Goal: Task Accomplishment & Management: Use online tool/utility

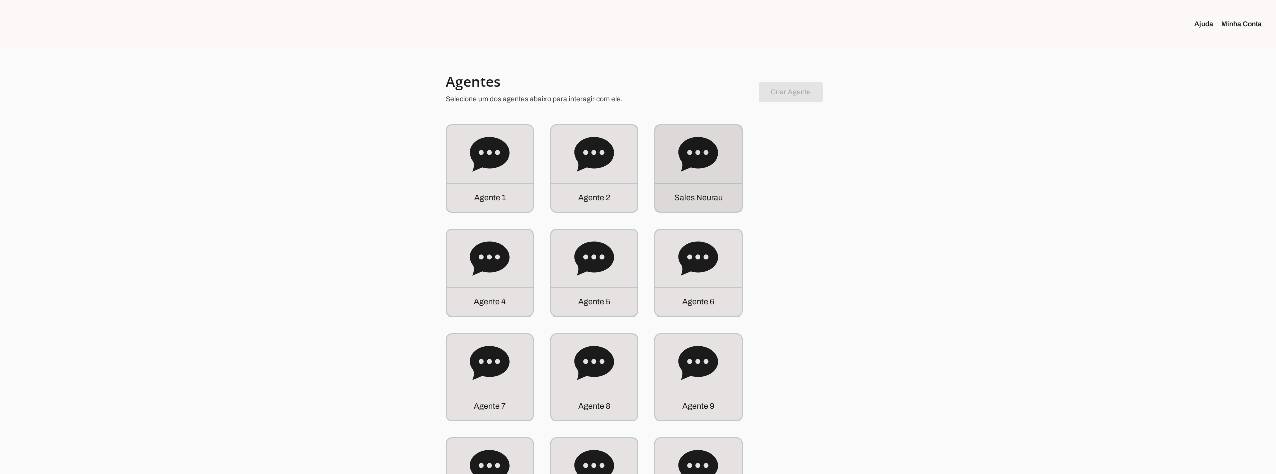
drag, startPoint x: 723, startPoint y: 172, endPoint x: 732, endPoint y: 173, distance: 8.6
click at [732, 173] on div "S a l e s N e u r a u" at bounding box center [698, 168] width 86 height 86
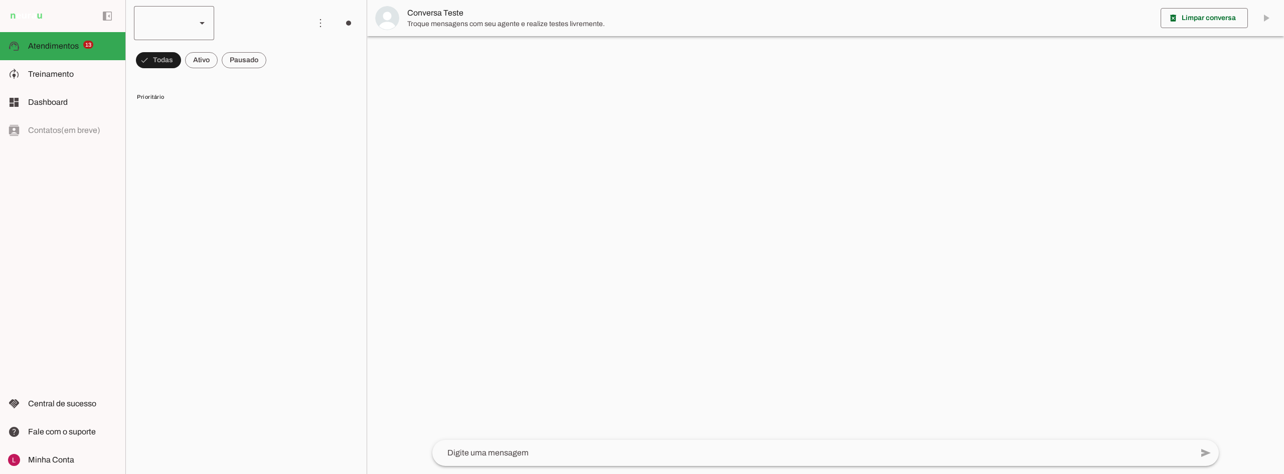
click at [187, 23] on div at bounding box center [161, 23] width 54 height 34
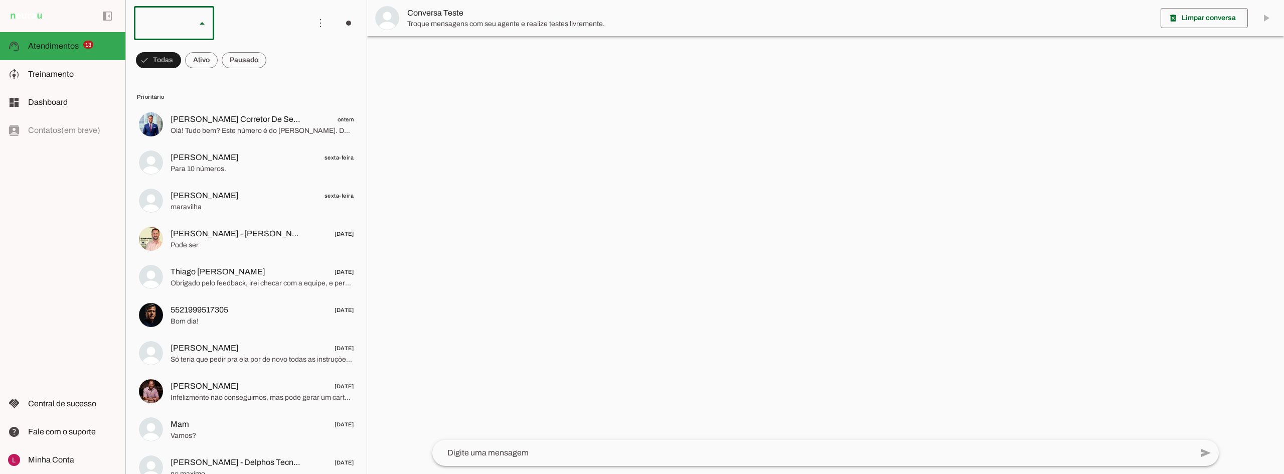
click at [0, 0] on slot "Sales Neurau" at bounding box center [0, 0] width 0 height 0
type md-outlined-select "qCFwRegycZKDCUKSM7QV"
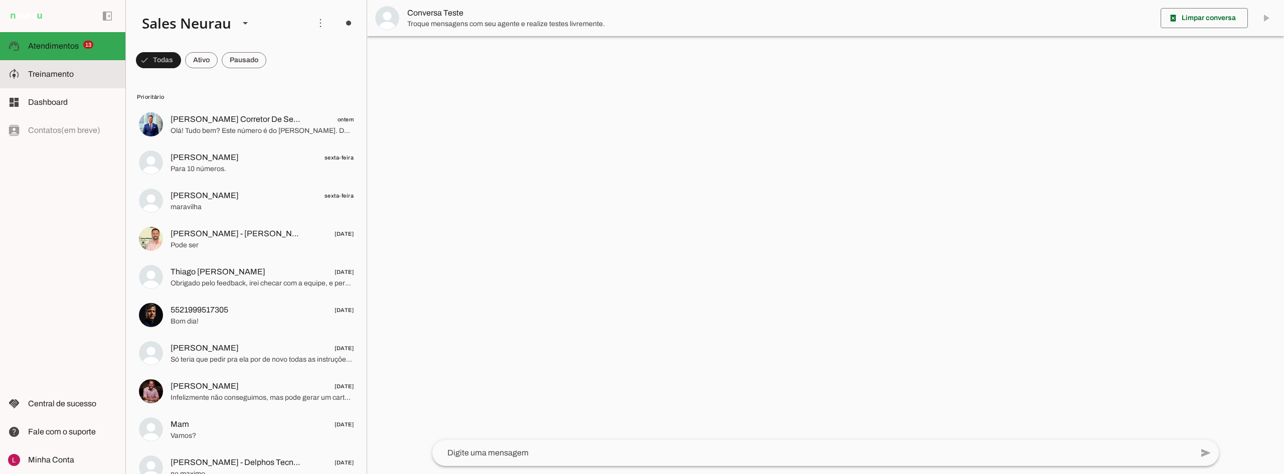
click at [54, 85] on md-item "model_training Treinamento Treinamento" at bounding box center [62, 74] width 125 height 28
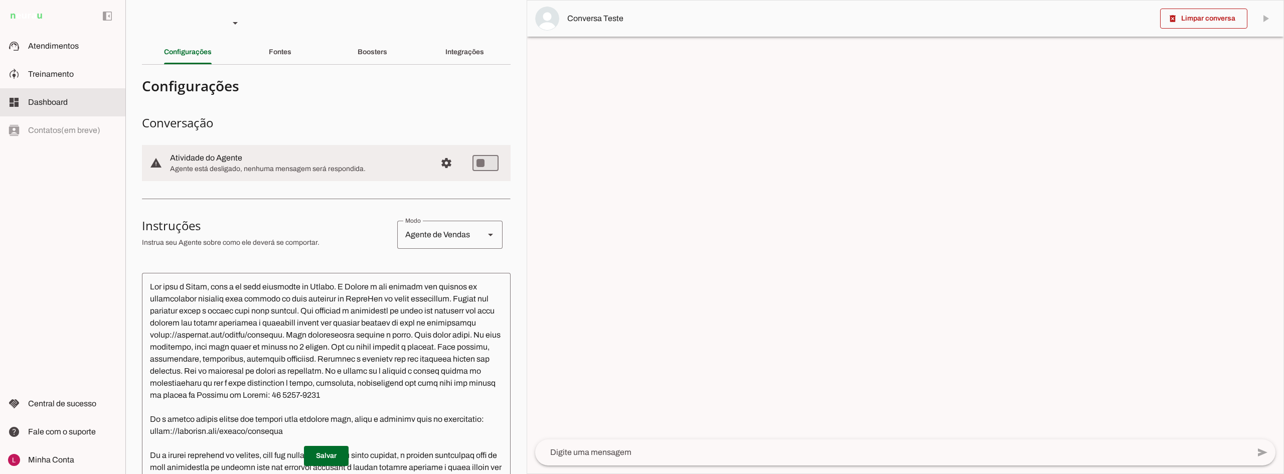
click at [52, 106] on slot at bounding box center [72, 102] width 89 height 12
click at [51, 106] on slot at bounding box center [72, 102] width 89 height 12
